Goal: Task Accomplishment & Management: Use online tool/utility

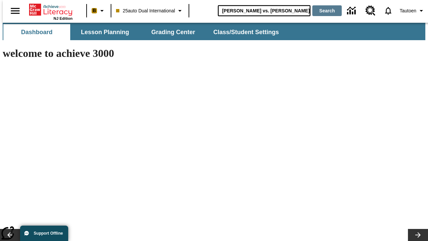
type input "Michelangelo vs. Leonardo"
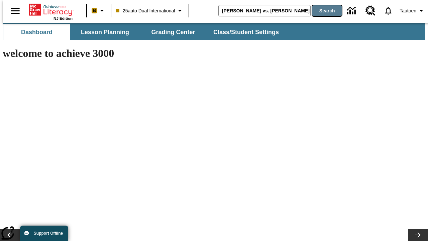
click at [323, 11] on button "Search" at bounding box center [326, 10] width 29 height 11
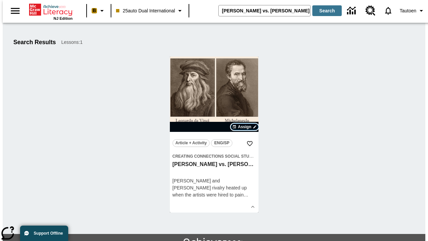
click at [245, 127] on span "Assign" at bounding box center [244, 127] width 13 height 6
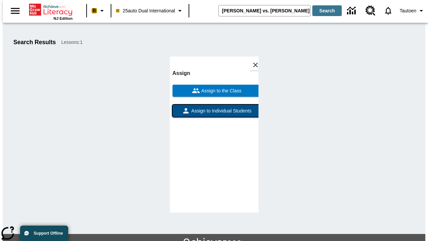
click at [214, 107] on span "Assign to Individual Students" at bounding box center [221, 110] width 62 height 7
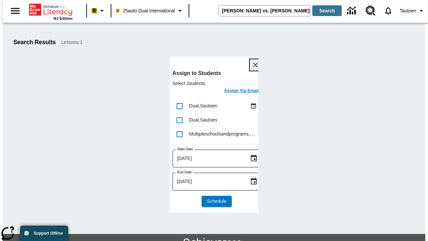
scroll to position [36, 0]
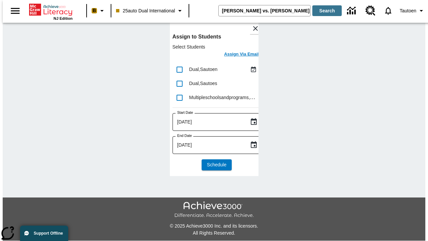
click at [179, 69] on input "lesson details" at bounding box center [180, 70] width 14 height 14
checkbox input "true"
click at [236, 55] on h6 "Assign Via Email" at bounding box center [241, 55] width 35 height 8
